Goal: Task Accomplishment & Management: Complete application form

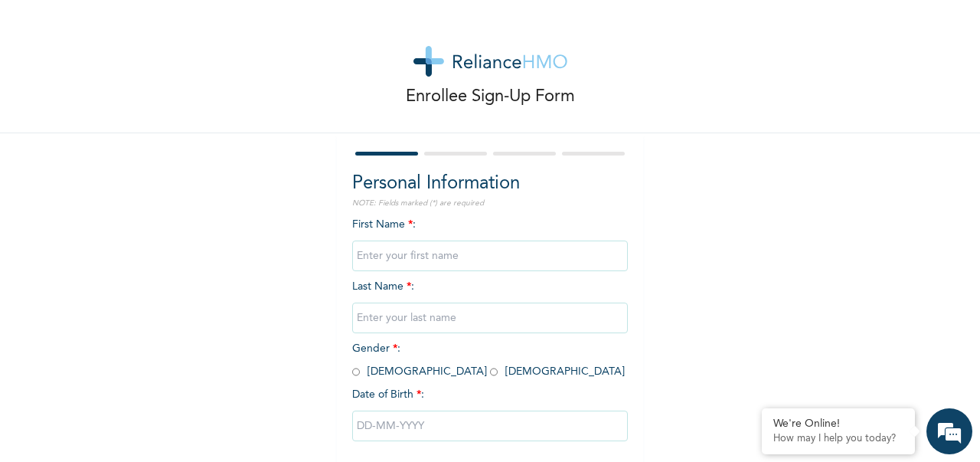
click at [393, 266] on input "text" at bounding box center [490, 255] width 276 height 31
type input "[PERSON_NAME]"
click at [412, 317] on input "text" at bounding box center [490, 317] width 276 height 31
type input "[PERSON_NAME]"
click at [490, 373] on input "radio" at bounding box center [494, 371] width 8 height 15
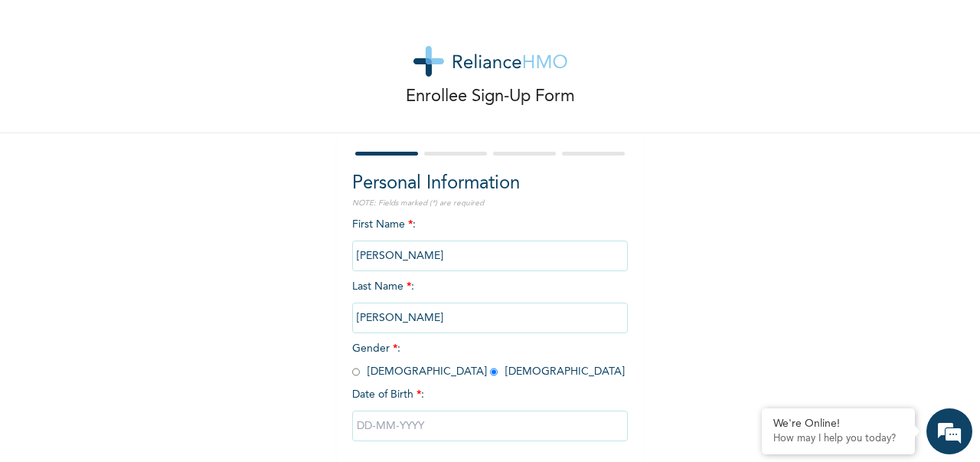
radio input "true"
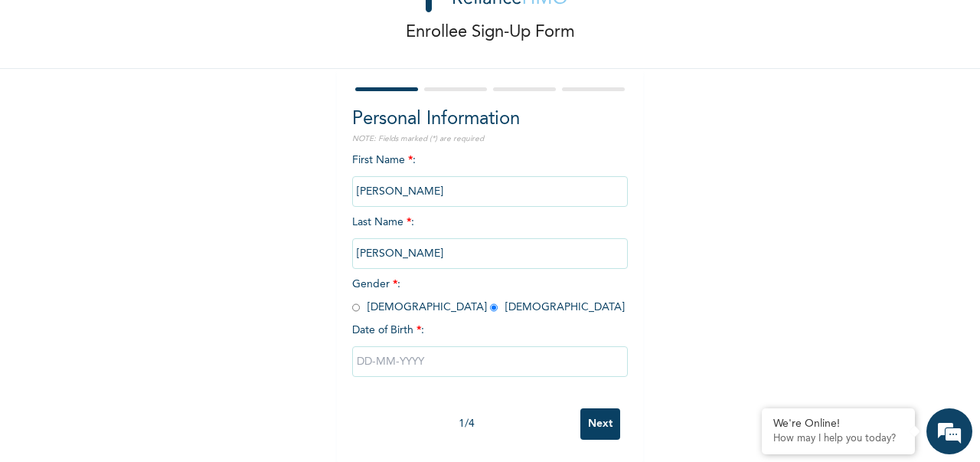
scroll to position [65, 0]
click at [551, 358] on input "text" at bounding box center [490, 360] width 276 height 31
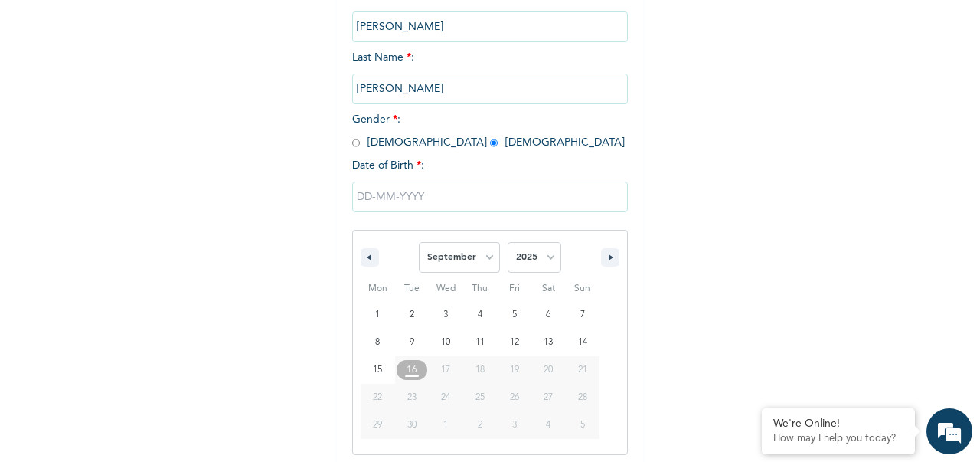
scroll to position [235, 0]
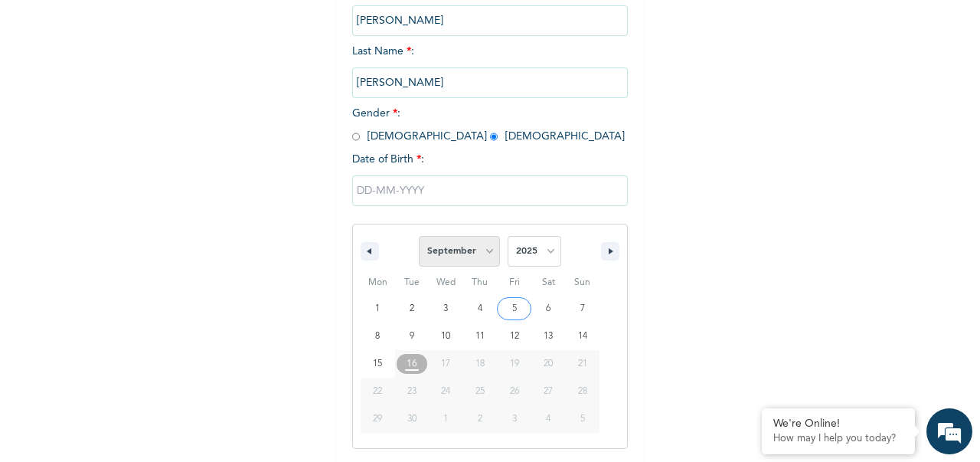
click at [478, 255] on select "January February March April May June July August September October November De…" at bounding box center [459, 251] width 81 height 31
select select "1"
click at [419, 237] on select "January February March April May June July August September October November De…" at bounding box center [459, 251] width 81 height 31
click at [547, 250] on select "2025 2024 2023 2022 2021 2020 2019 2018 2017 2016 2015 2014 2013 2012 2011 2010…" at bounding box center [535, 251] width 54 height 31
select select "1985"
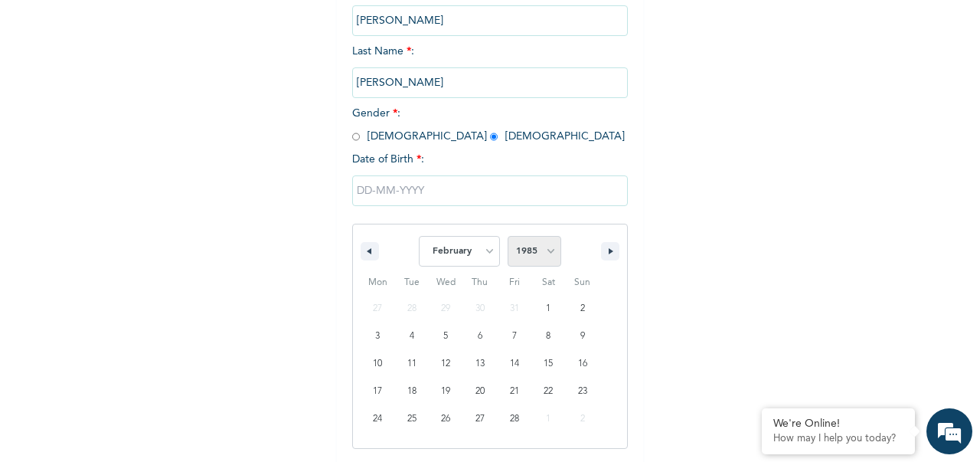
click at [508, 237] on select "2025 2024 2023 2022 2021 2020 2019 2018 2017 2016 2015 2014 2013 2012 2011 2010…" at bounding box center [535, 251] width 54 height 31
type input "[DATE]"
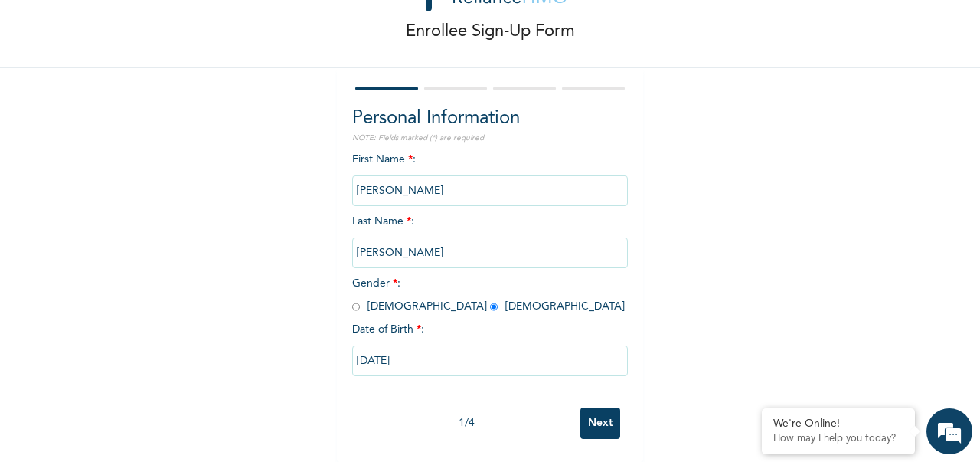
click at [599, 410] on input "Next" at bounding box center [600, 422] width 40 height 31
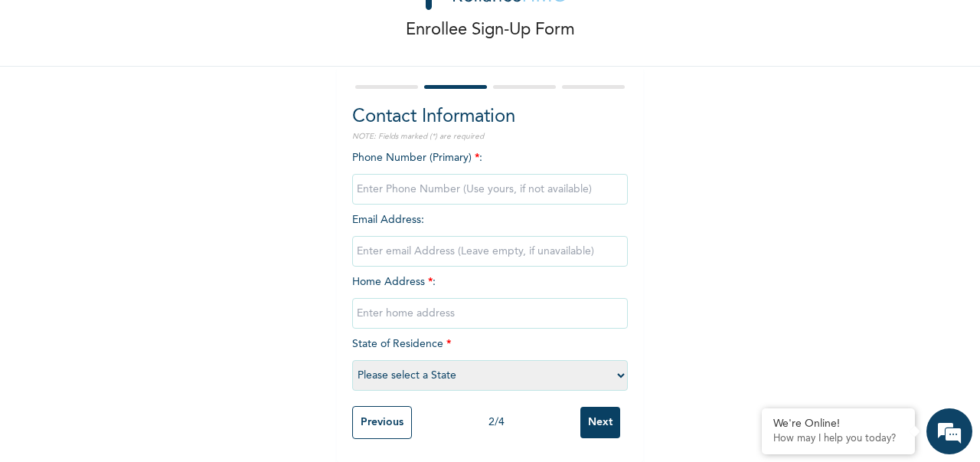
click at [531, 180] on input "phone" at bounding box center [490, 189] width 276 height 31
type input "08162427142"
click at [439, 245] on input "email" at bounding box center [490, 251] width 276 height 31
click at [465, 304] on input "text" at bounding box center [490, 313] width 276 height 31
type input "[STREET_ADDRESS][PERSON_NAME]"
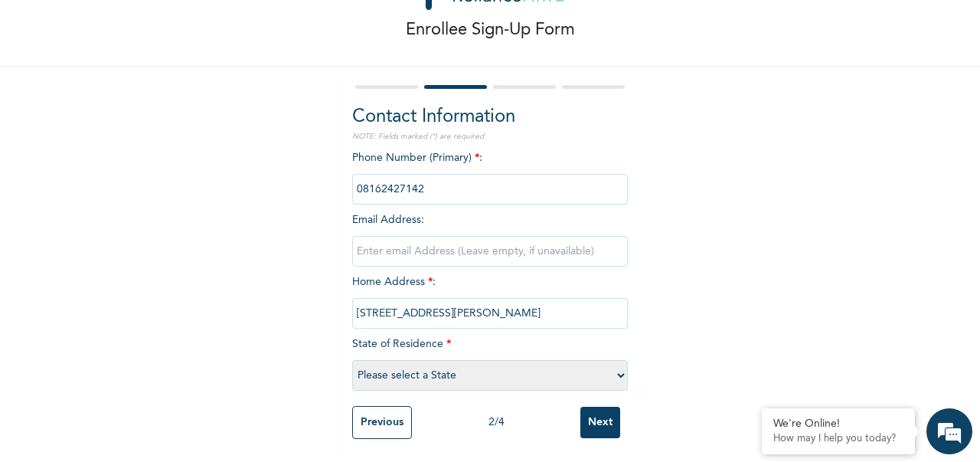
click at [493, 367] on select "Please select a State [PERSON_NAME] (FCT) [PERSON_NAME] Ibom [GEOGRAPHIC_DATA] …" at bounding box center [490, 375] width 276 height 31
select select "25"
click at [352, 360] on select "Please select a State [PERSON_NAME] (FCT) [PERSON_NAME] Ibom [GEOGRAPHIC_DATA] …" at bounding box center [490, 375] width 276 height 31
click at [472, 237] on input "email" at bounding box center [490, 251] width 276 height 31
type input "m"
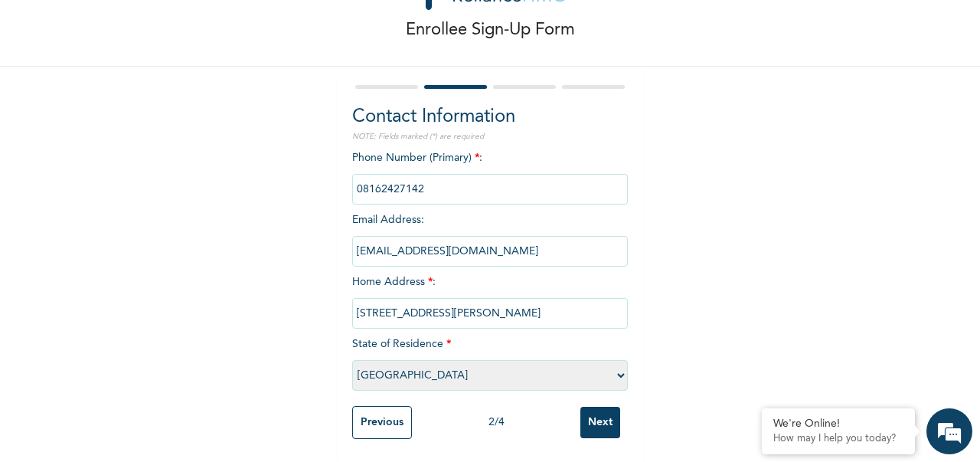
type input "[EMAIL_ADDRESS][DOMAIN_NAME]"
click at [697, 280] on div "Enrollee Sign-Up Form Contact Information NOTE: Fields marked (*) are required …" at bounding box center [490, 197] width 980 height 528
click at [600, 413] on input "Next" at bounding box center [600, 422] width 40 height 31
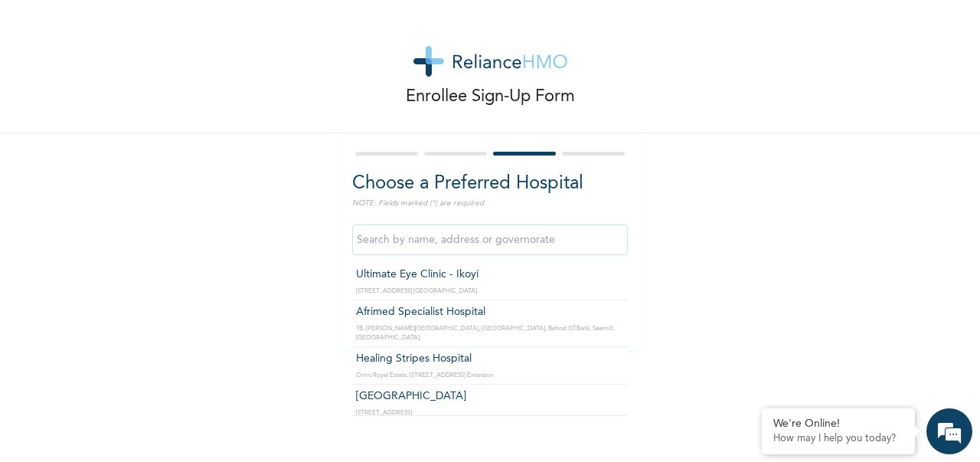
click at [568, 242] on input "text" at bounding box center [490, 239] width 276 height 31
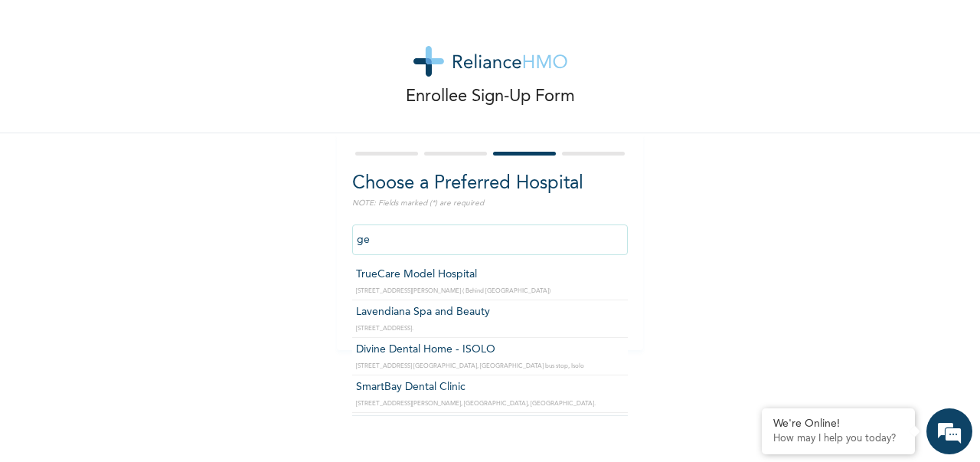
type input "g"
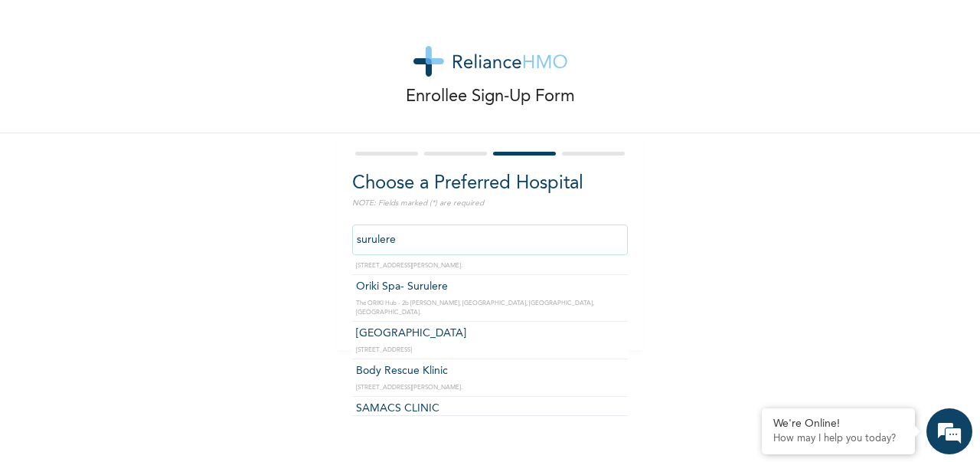
scroll to position [2441, 0]
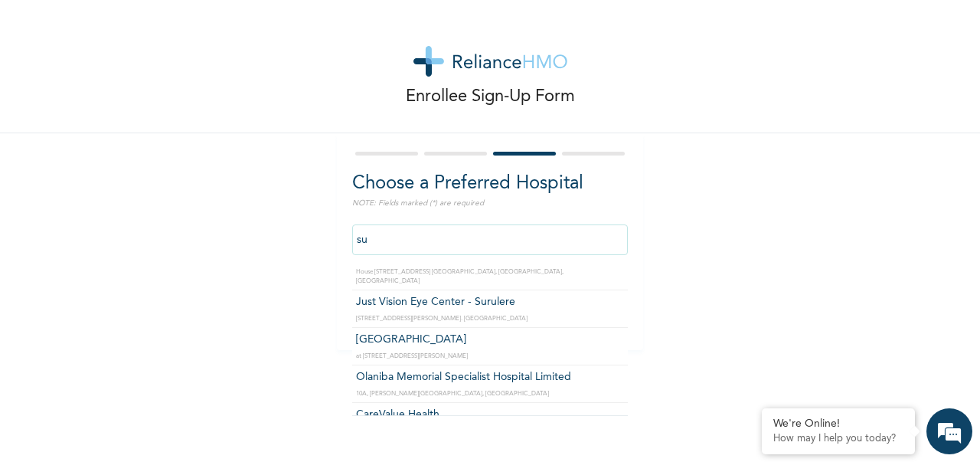
type input "s"
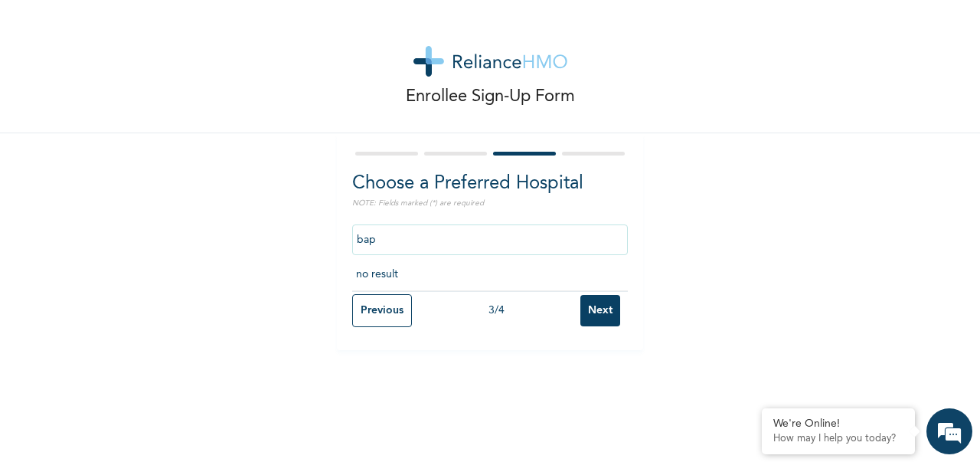
scroll to position [0, 0]
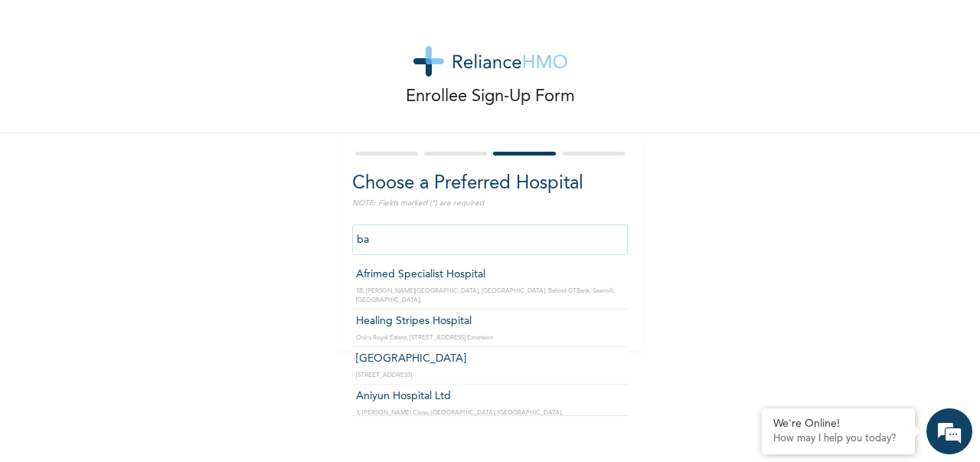
type input "b"
type input "g"
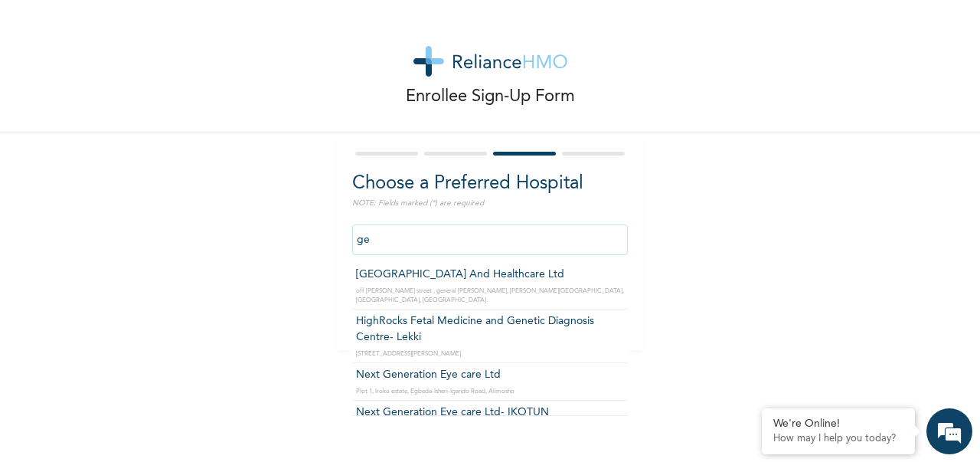
type input "g"
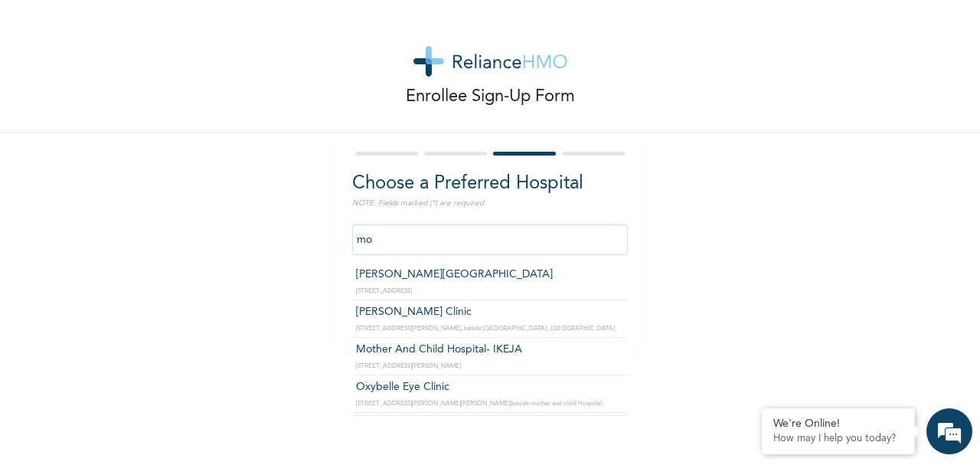
type input "m"
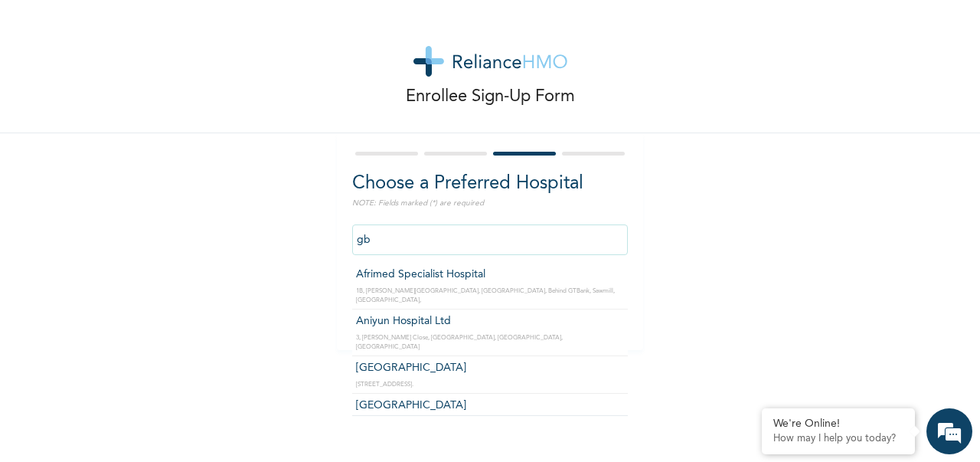
type input "g"
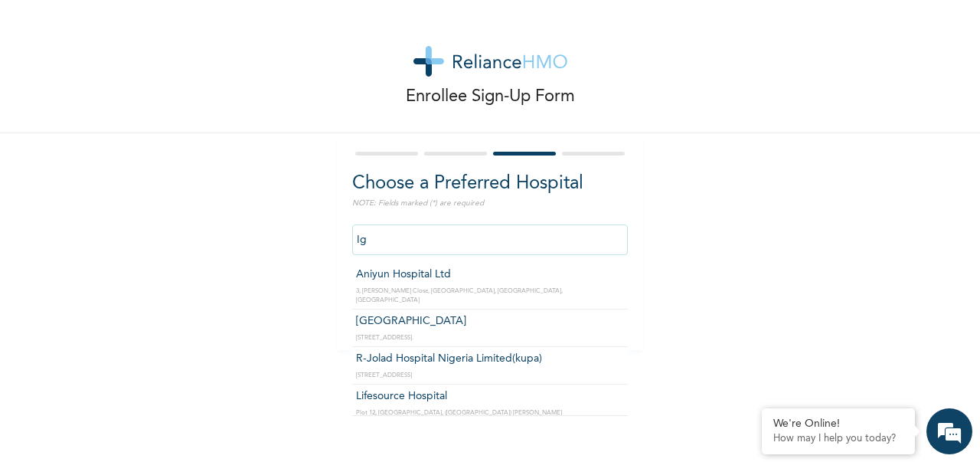
type input "I"
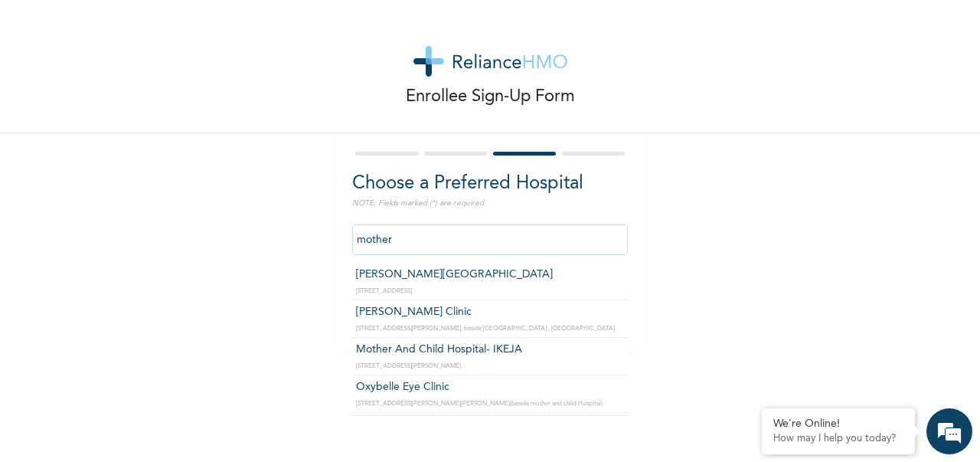
type input "Mother And Child Hospital- IKEJA"
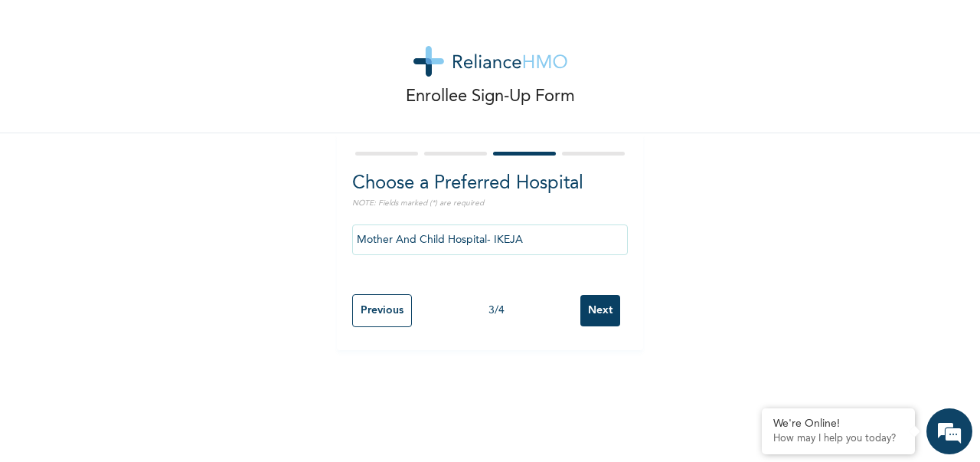
click at [600, 312] on input "Next" at bounding box center [600, 310] width 40 height 31
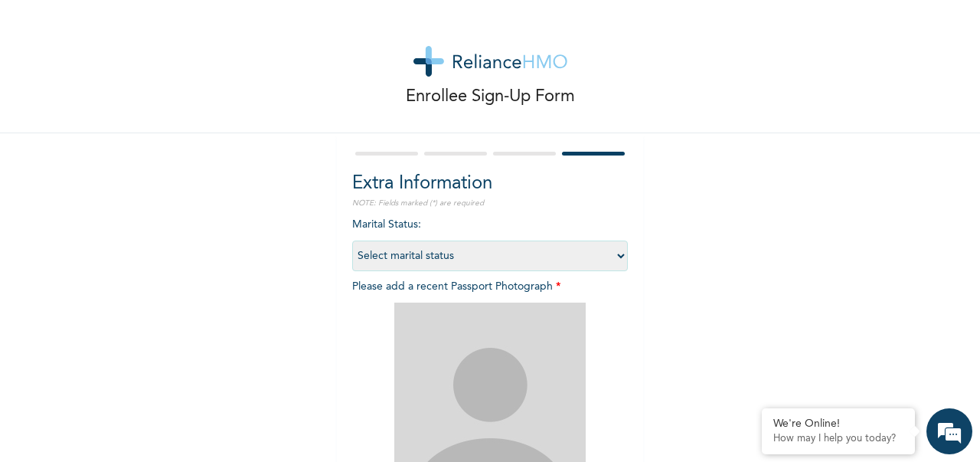
click at [580, 256] on select "Select marital status [DEMOGRAPHIC_DATA] Married [DEMOGRAPHIC_DATA] Widow/[DEMO…" at bounding box center [490, 255] width 276 height 31
select select "2"
click at [352, 240] on select "Select marital status [DEMOGRAPHIC_DATA] Married [DEMOGRAPHIC_DATA] Widow/[DEMO…" at bounding box center [490, 255] width 276 height 31
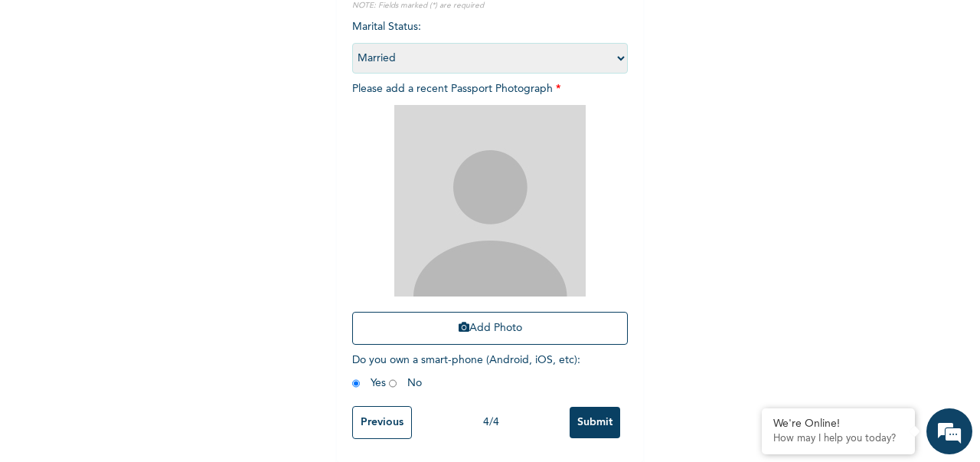
scroll to position [1, 0]
